Goal: Information Seeking & Learning: Understand process/instructions

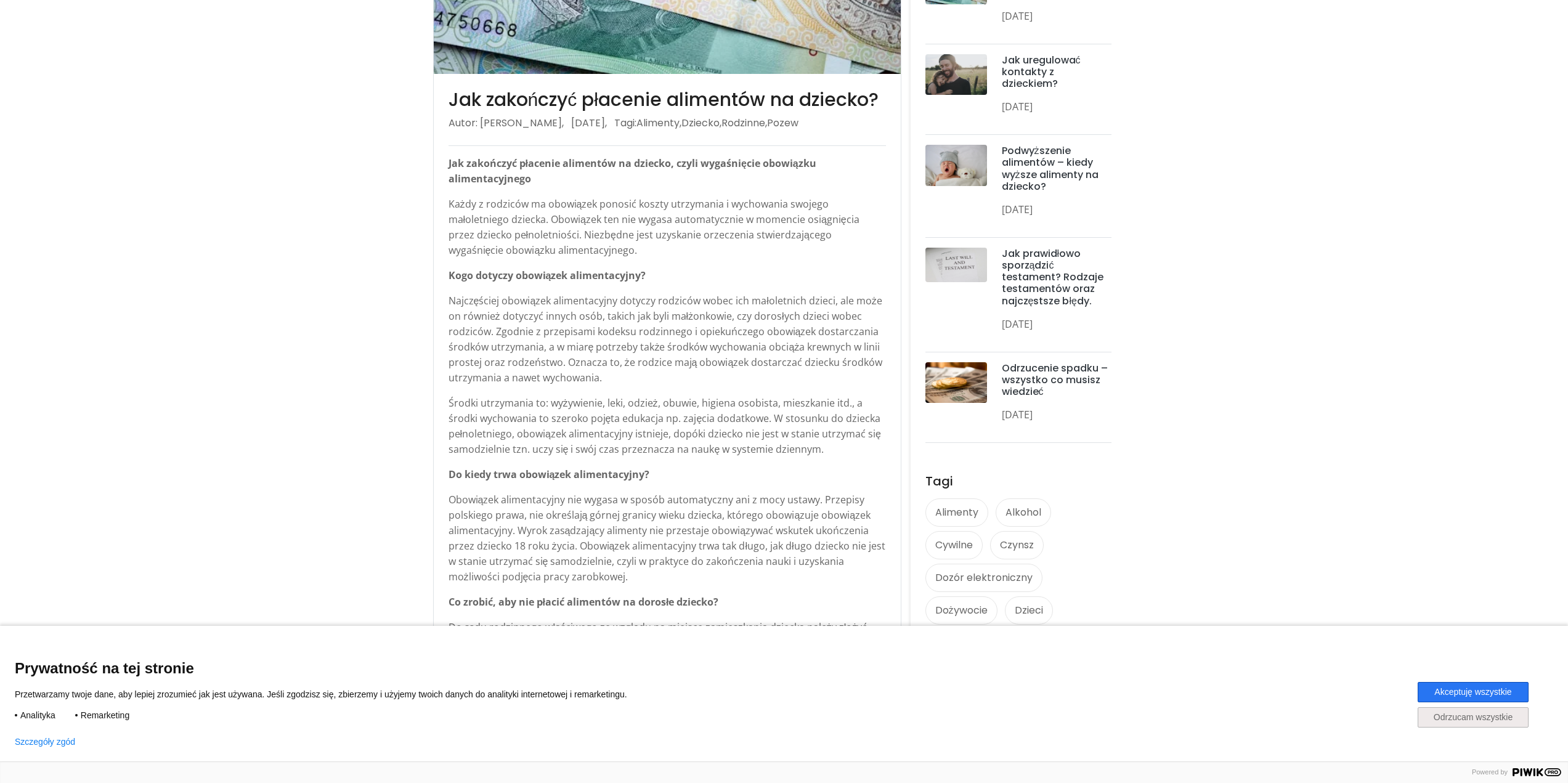
scroll to position [431, 0]
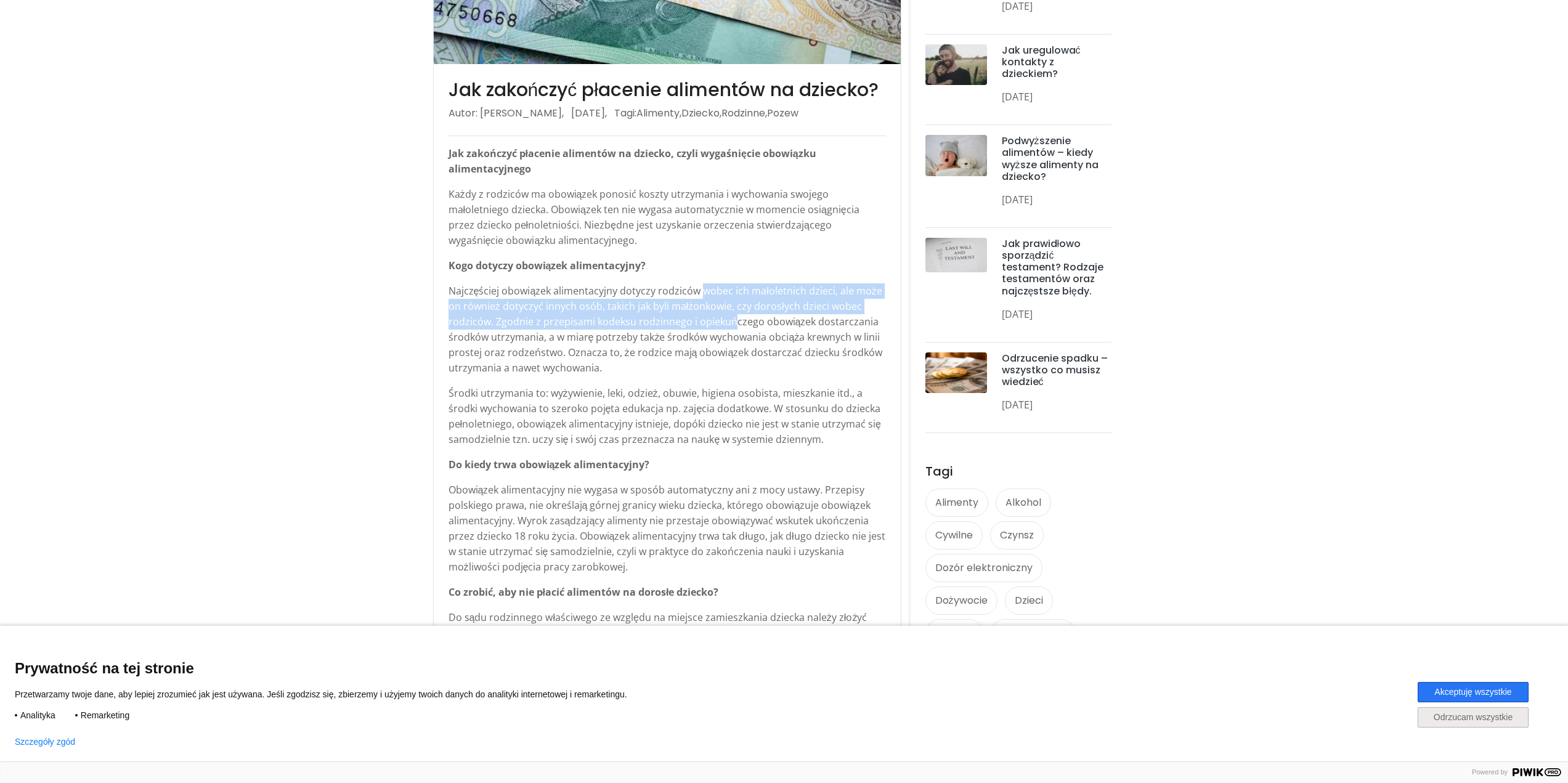
drag, startPoint x: 699, startPoint y: 314, endPoint x: 718, endPoint y: 347, distance: 38.1
click at [733, 338] on p "Najczęściej obowiązek alimentacyjny dotyczy rodziców wobec ich małoletnich dzie…" at bounding box center [667, 330] width 438 height 93
click at [712, 348] on p "Najczęściej obowiązek alimentacyjny dotyczy rodziców wobec ich małoletnich dzie…" at bounding box center [667, 330] width 438 height 93
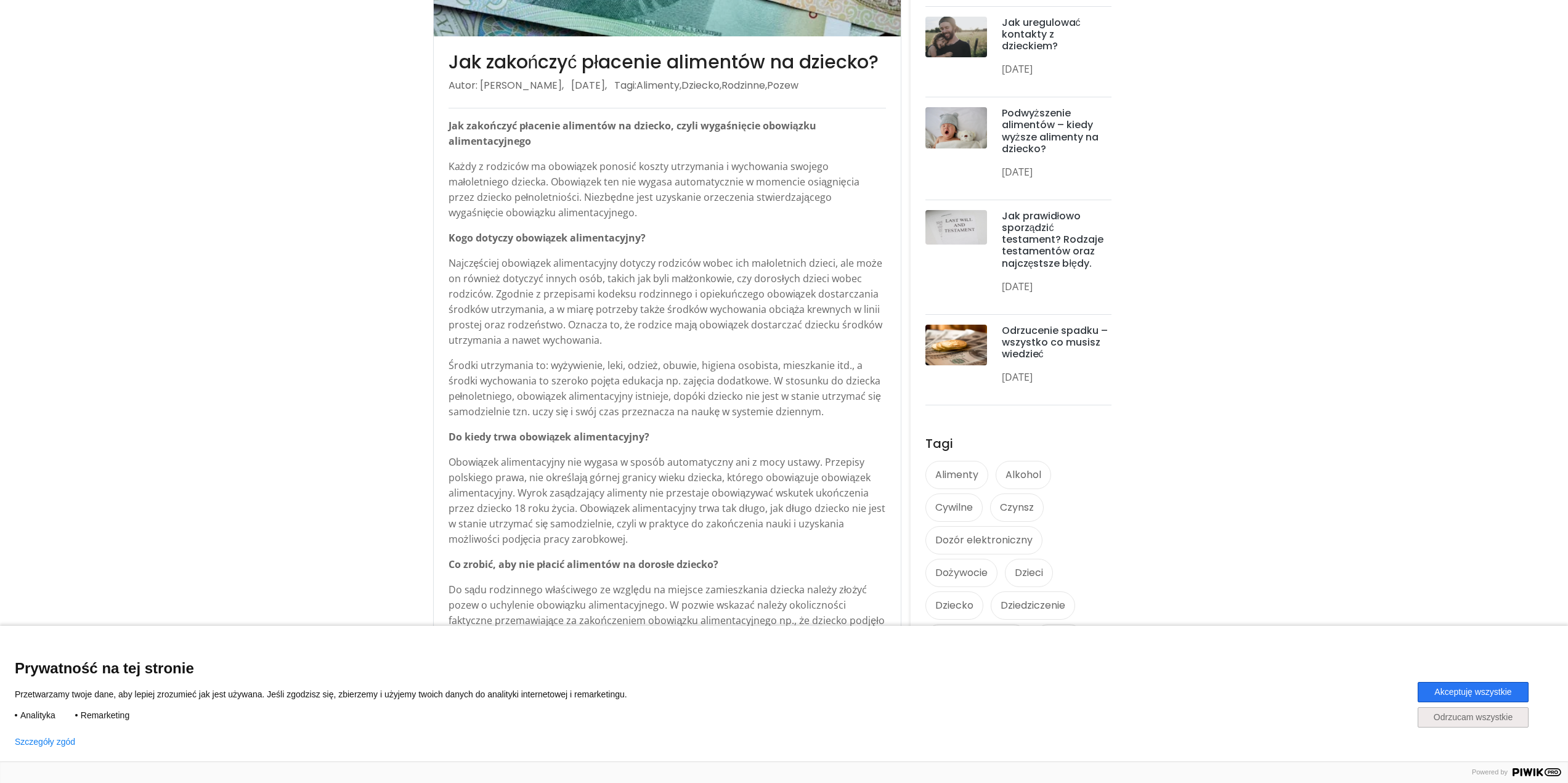
scroll to position [616, 0]
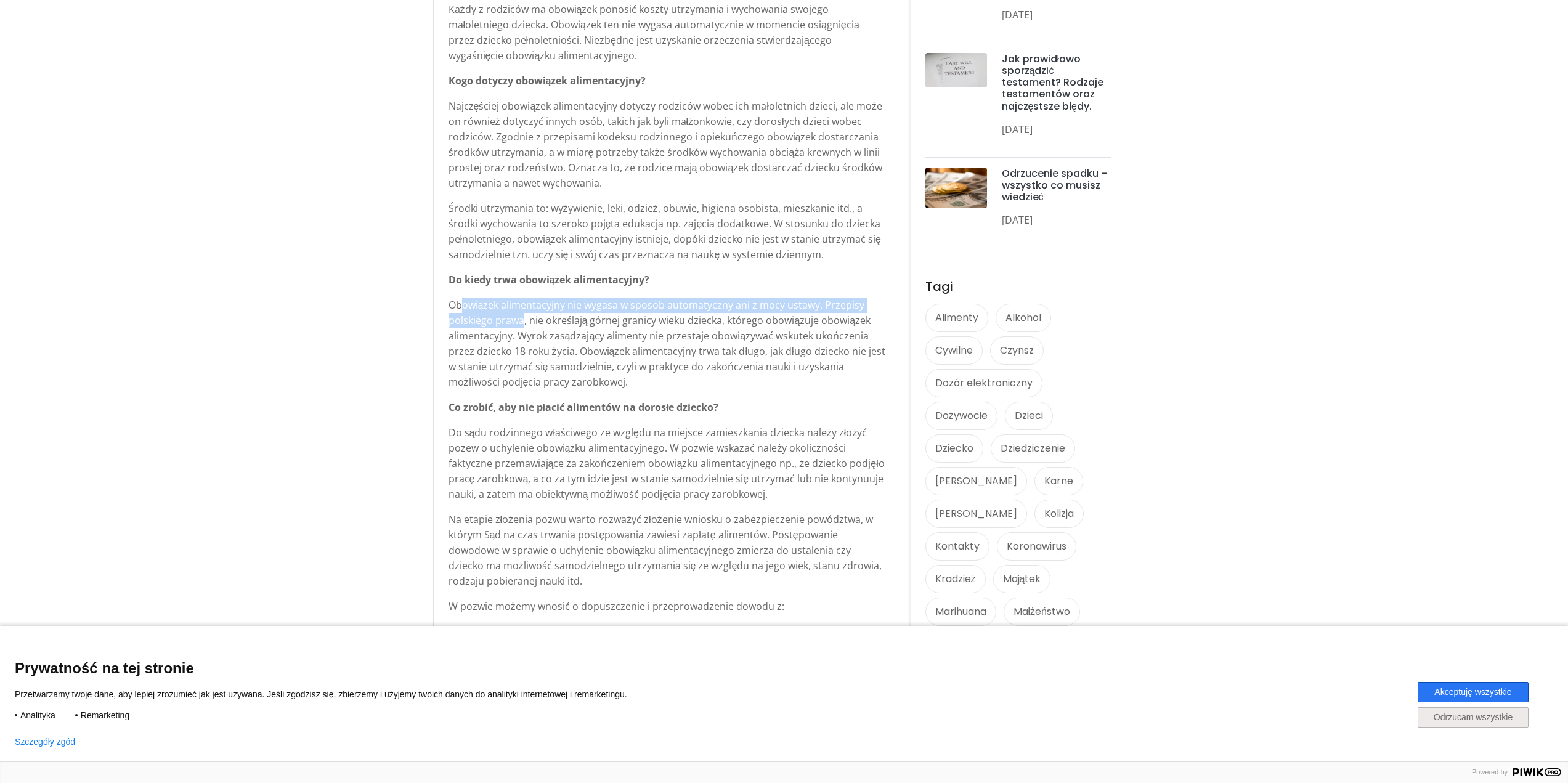
drag, startPoint x: 460, startPoint y: 330, endPoint x: 522, endPoint y: 361, distance: 69.3
click at [526, 349] on p "Obowiązek alimentacyjny nie wygasa w sposób automatyczny ani z mocy ustawy. Prz…" at bounding box center [667, 344] width 438 height 93
click at [506, 386] on p "Obowiązek alimentacyjny nie wygasa w sposób automatyczny ani z mocy ustawy. Prz…" at bounding box center [667, 344] width 438 height 93
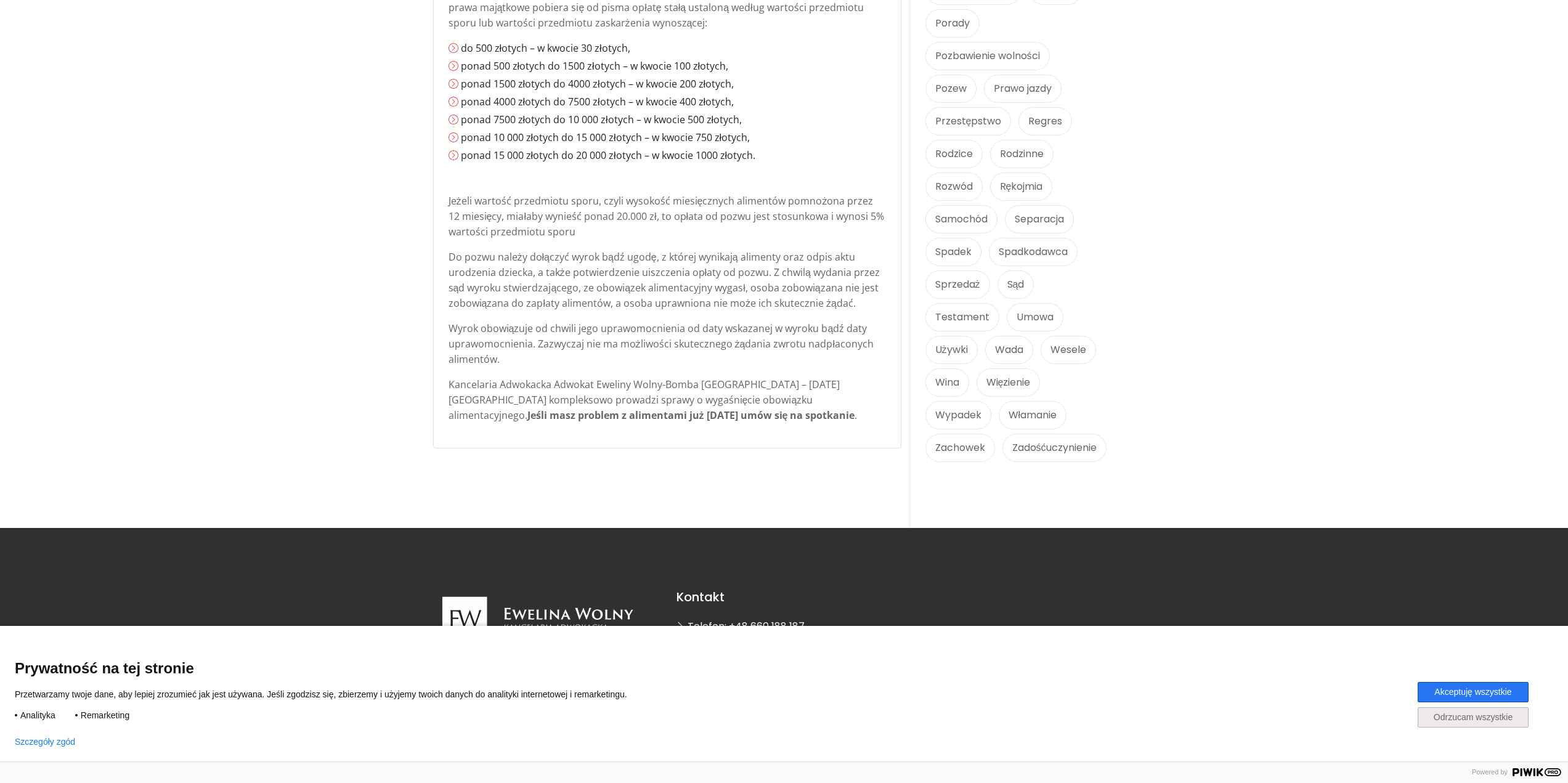
scroll to position [1049, 0]
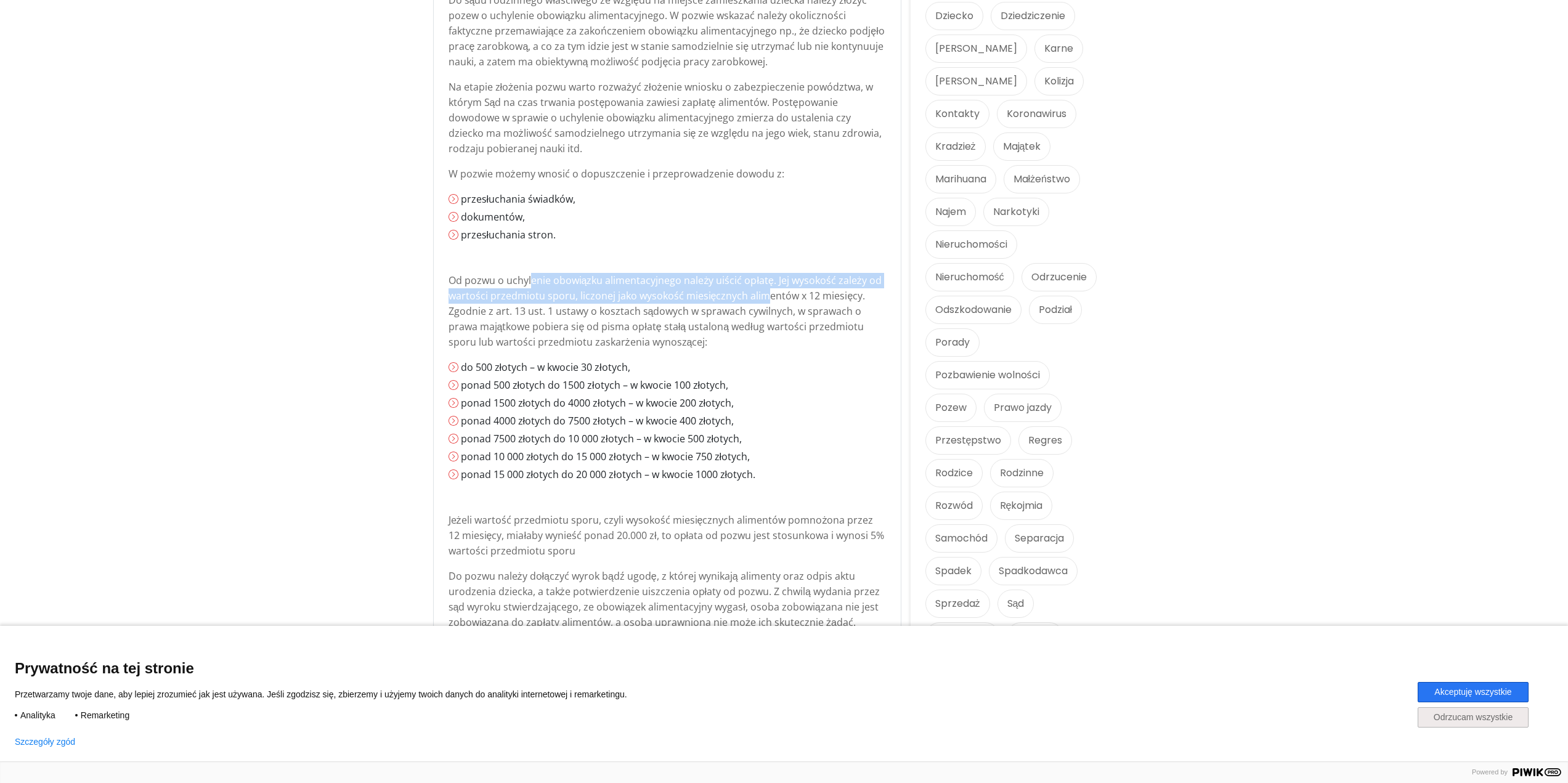
drag, startPoint x: 553, startPoint y: 308, endPoint x: 764, endPoint y: 313, distance: 211.1
click at [764, 313] on p "Od pozwu o uchylenie obowiązku alimentacyjnego należy uiścić opłatę. Jej wysoko…" at bounding box center [667, 312] width 438 height 77
click at [694, 340] on p "Od pozwu o uchylenie obowiązku alimentacyjnego należy uiścić opłatę. Jej wysoko…" at bounding box center [667, 312] width 438 height 77
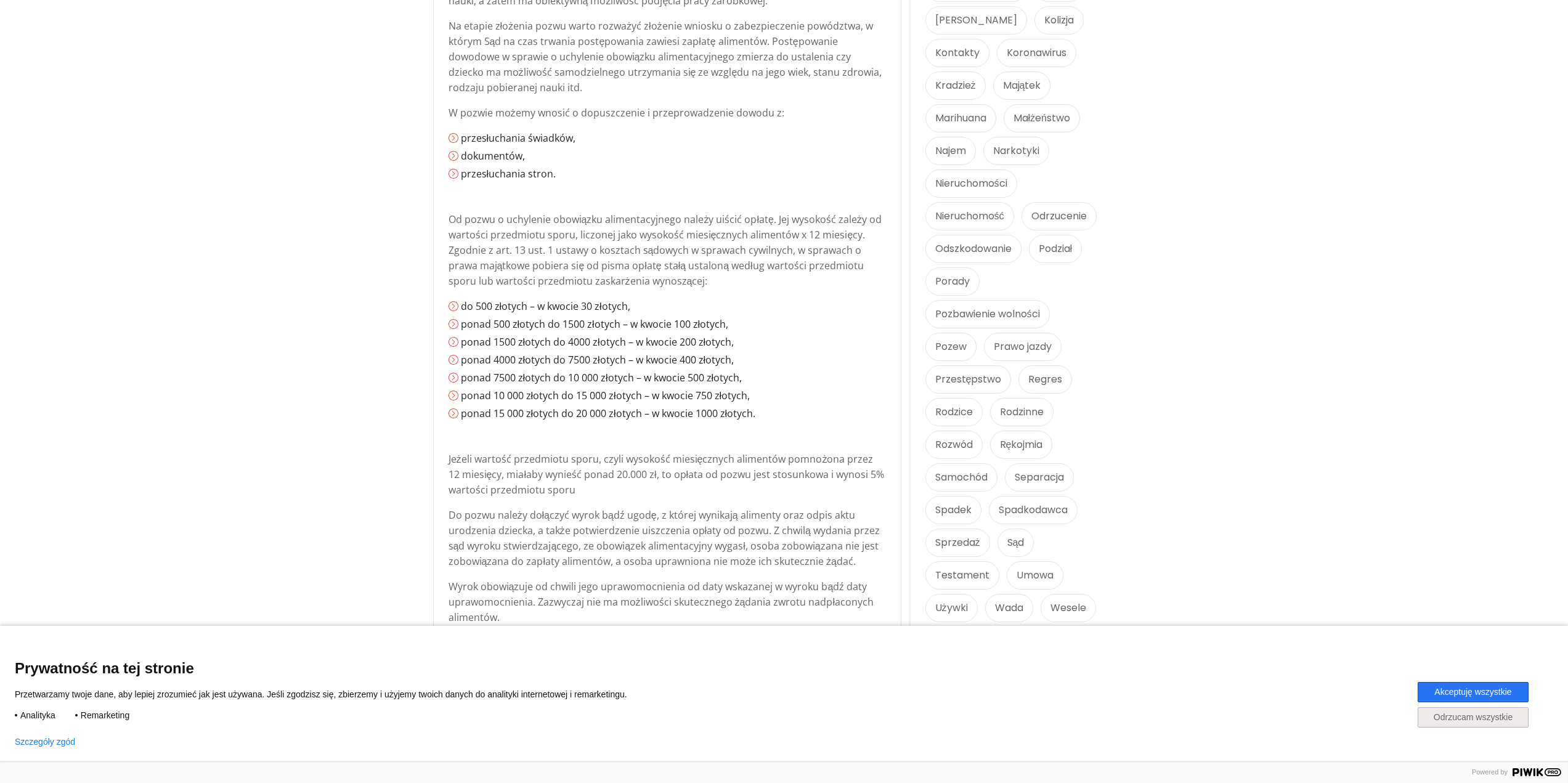
scroll to position [1357, 0]
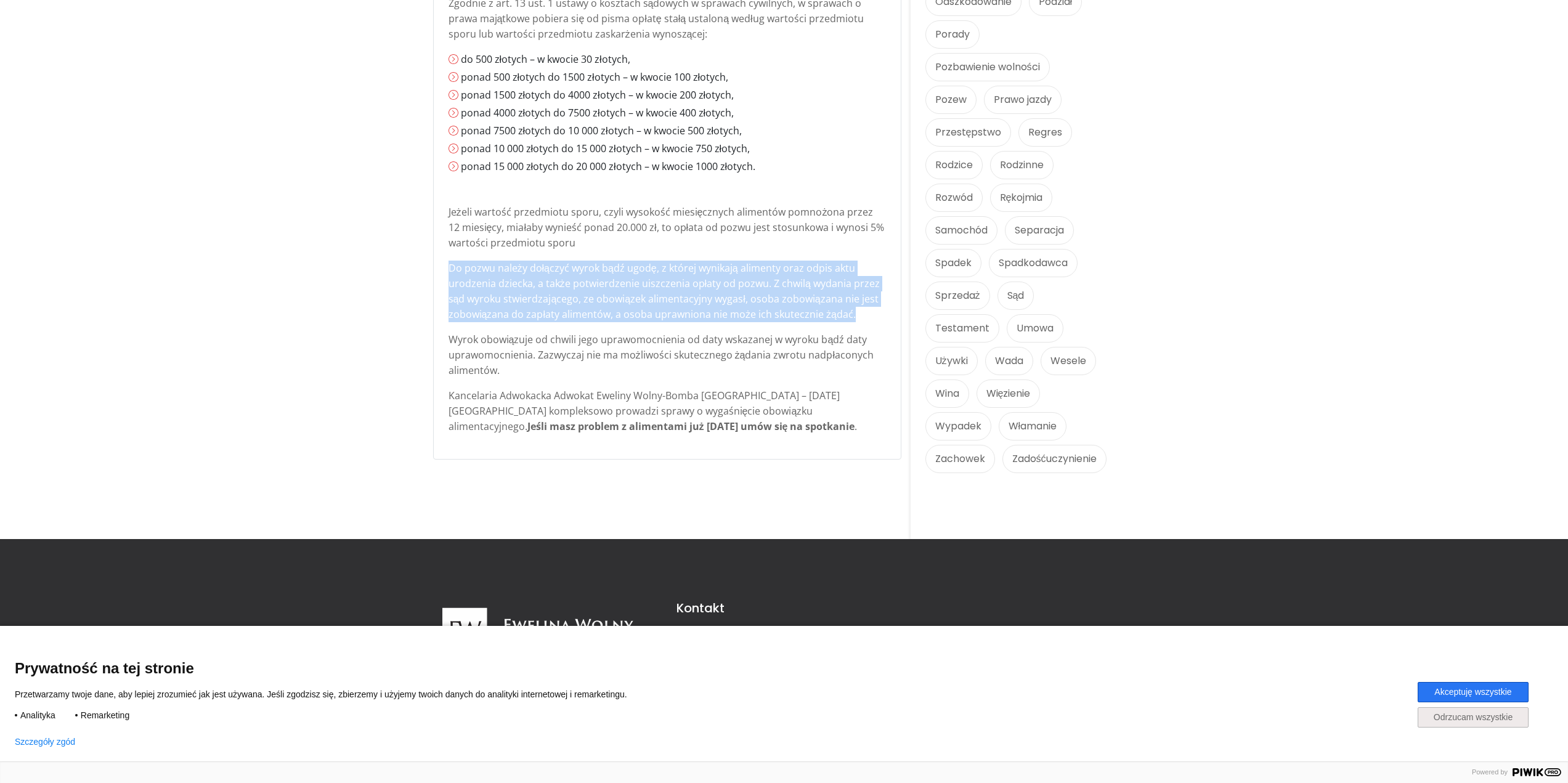
drag, startPoint x: 448, startPoint y: 295, endPoint x: 857, endPoint y: 333, distance: 410.8
click at [841, 322] on p "Do pozwu należy dołączyć wyrok bądź ugodę, z której wynikają alimenty oraz odpi…" at bounding box center [667, 291] width 438 height 62
